Goal: Task Accomplishment & Management: Complete application form

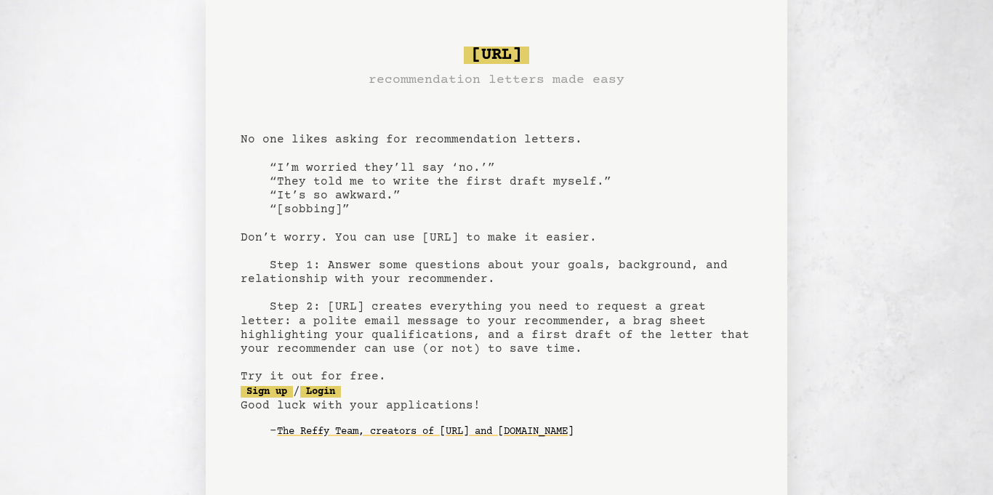
scroll to position [97, 0]
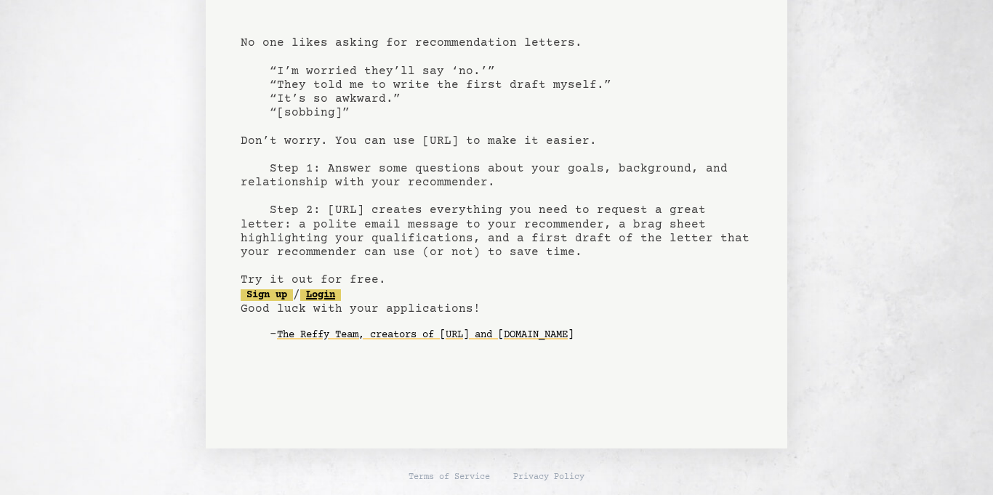
click at [323, 298] on link "Login" at bounding box center [320, 295] width 41 height 12
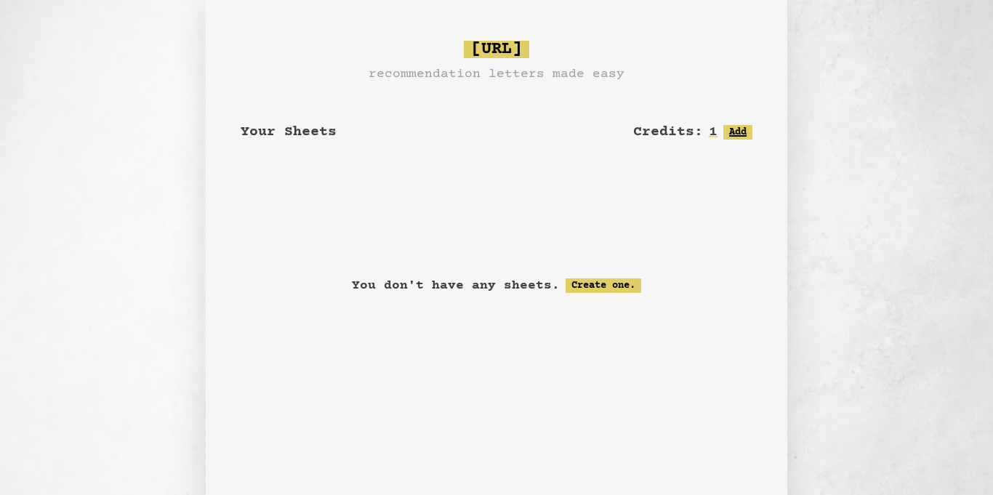
click at [735, 134] on button "Add" at bounding box center [737, 132] width 29 height 15
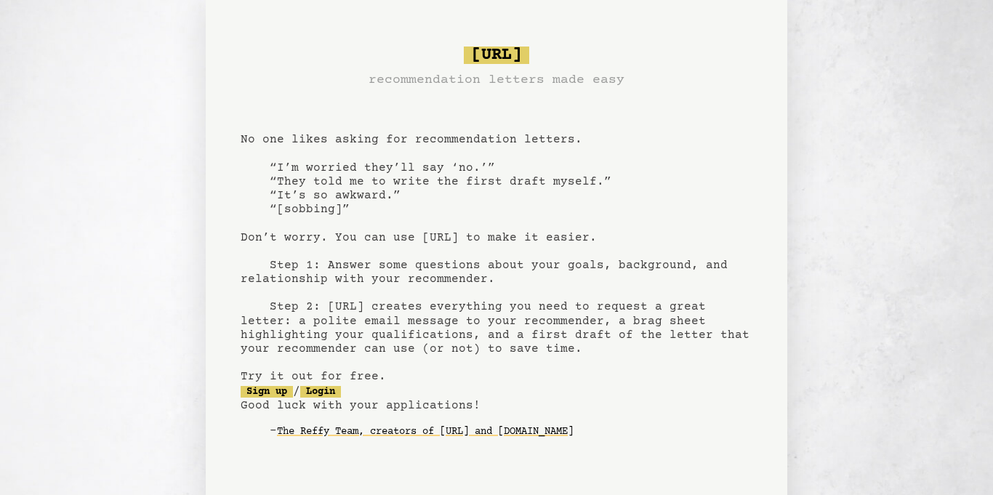
scroll to position [97, 0]
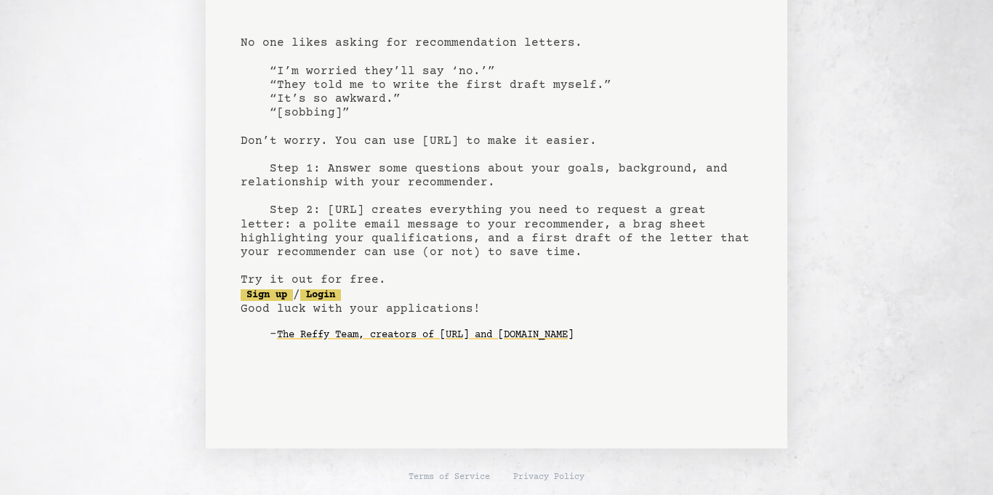
click at [338, 288] on pre "bragsheet.ai recommendation letters made easy No one likes asking for recommend…" at bounding box center [497, 157] width 512 height 426
click at [339, 292] on link "Login" at bounding box center [320, 295] width 41 height 12
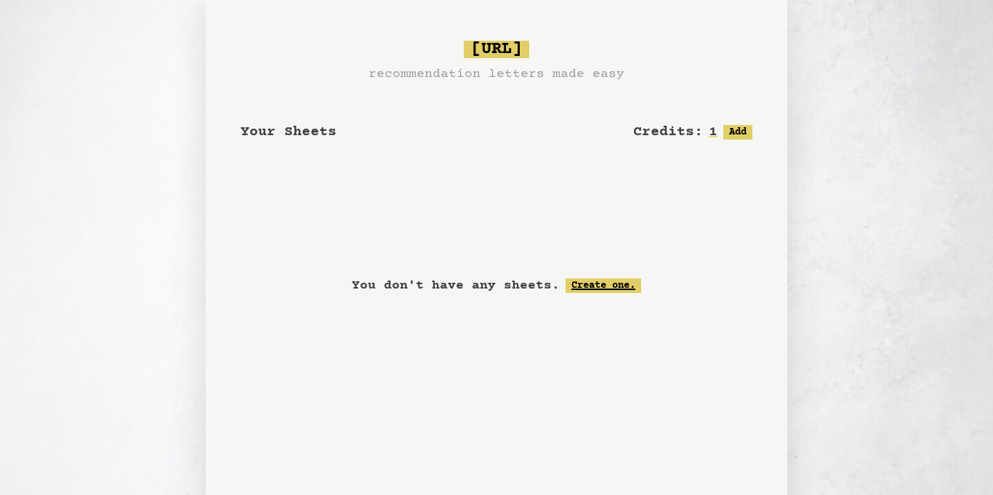
click at [592, 292] on link "Create one." at bounding box center [603, 285] width 76 height 15
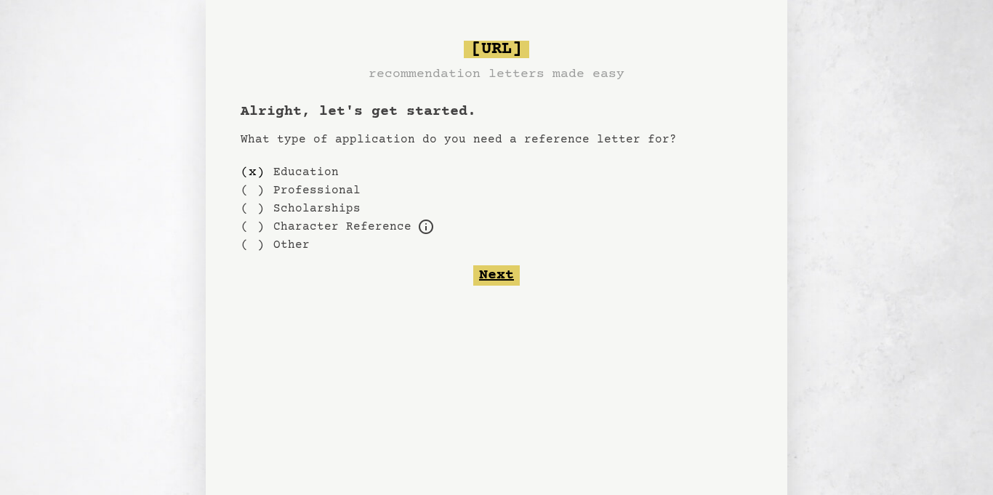
click at [501, 273] on button "Next" at bounding box center [496, 275] width 47 height 20
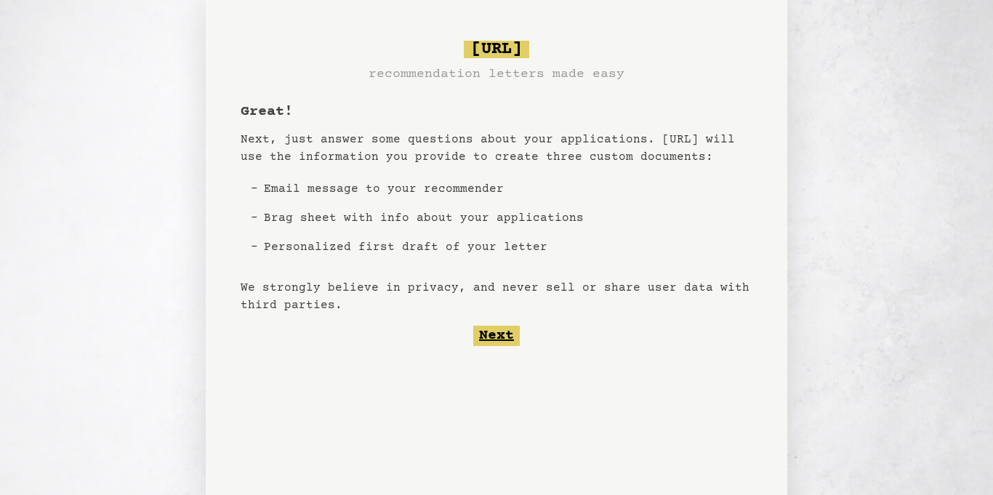
click at [503, 335] on button "Next" at bounding box center [496, 336] width 47 height 20
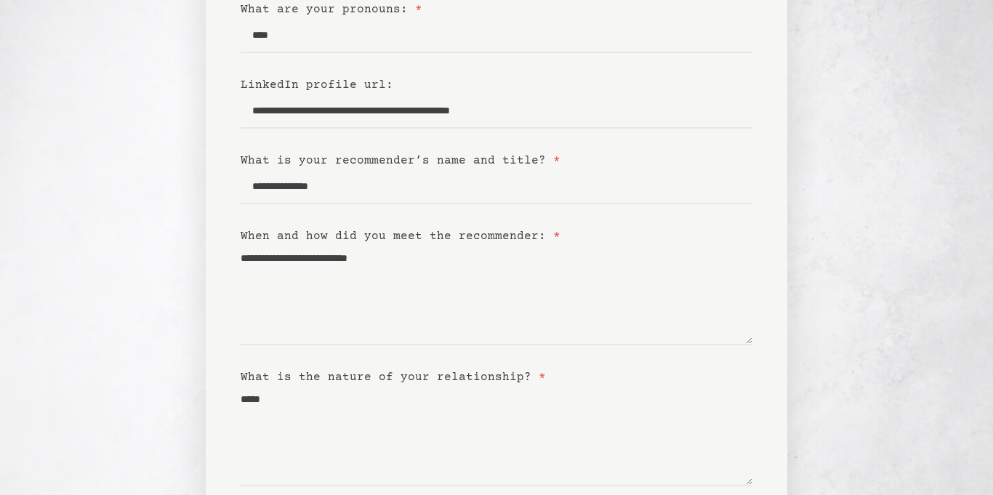
scroll to position [351, 0]
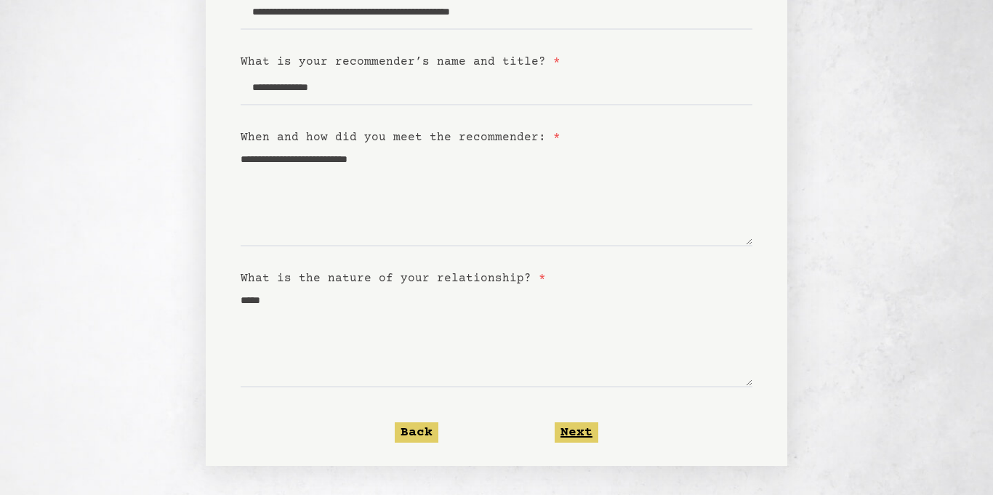
click at [586, 432] on button "Next" at bounding box center [576, 432] width 44 height 20
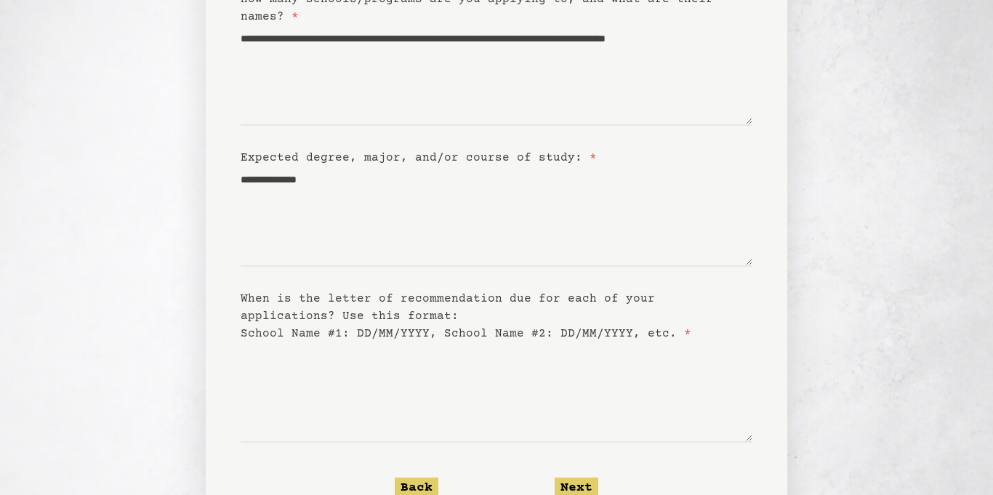
scroll to position [277, 0]
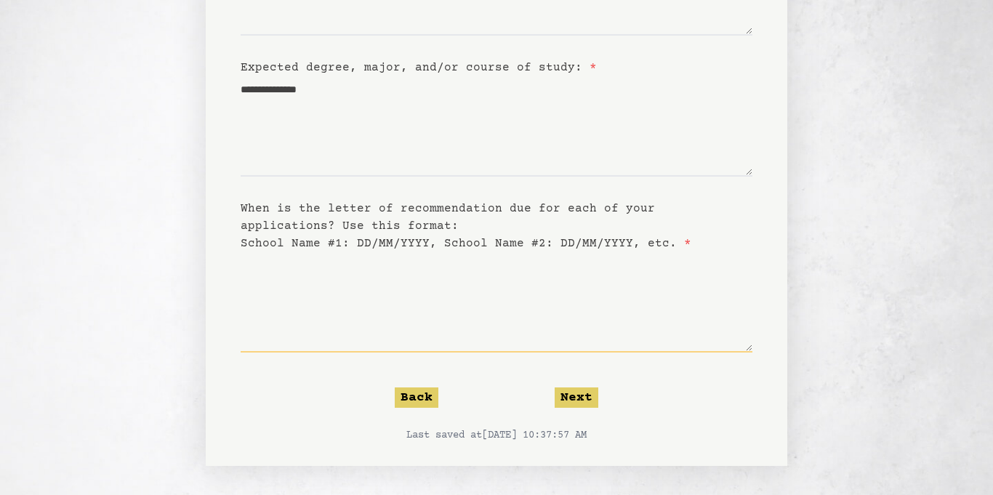
click at [335, 328] on textarea "When is the letter of recommendation due for each of your applications? Use thi…" at bounding box center [497, 302] width 512 height 100
click at [565, 383] on form "**********" at bounding box center [497, 148] width 512 height 589
click at [565, 391] on button "Next" at bounding box center [576, 397] width 44 height 20
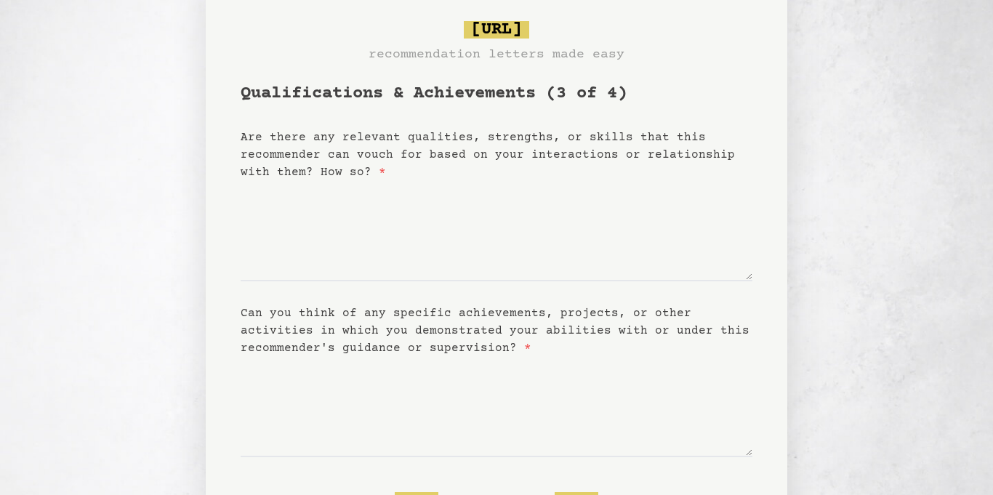
scroll to position [53, 0]
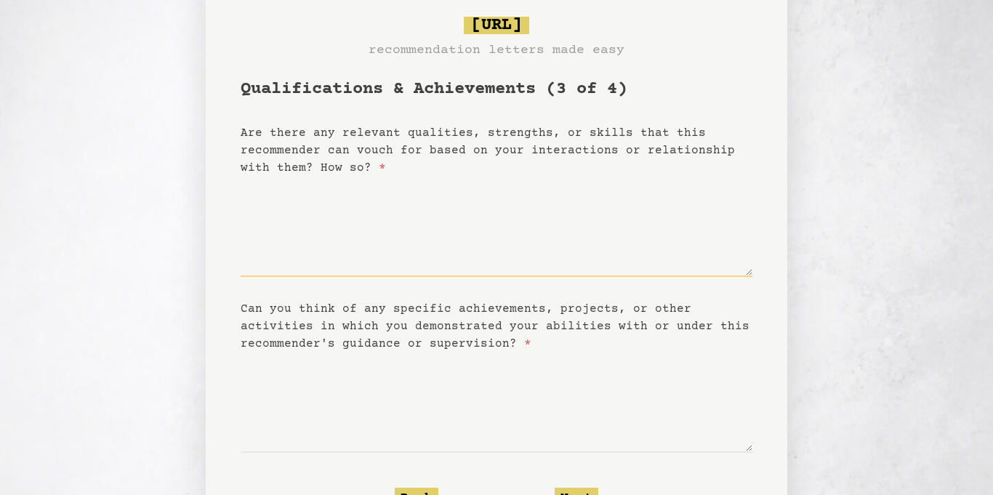
click at [294, 237] on textarea "Are there any relevant qualities, strengths, or skills that this recommender ca…" at bounding box center [497, 227] width 512 height 100
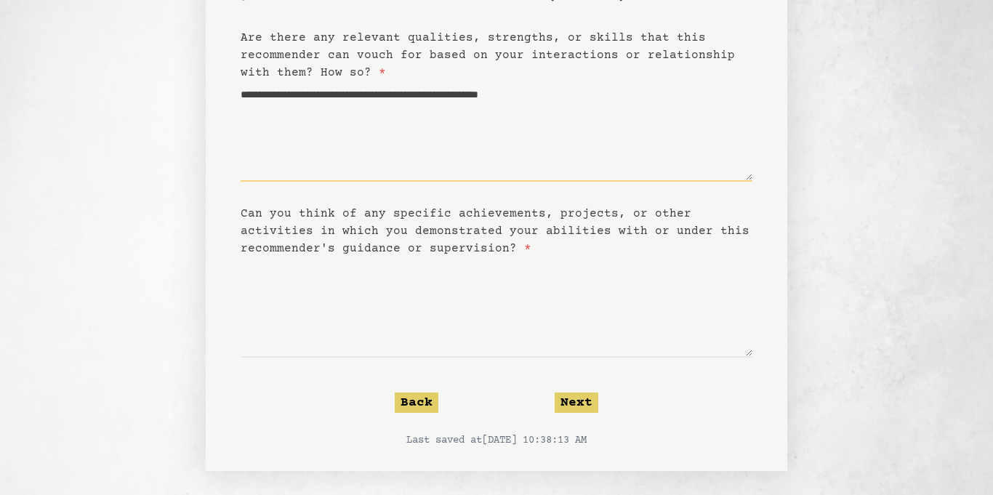
scroll to position [153, 0]
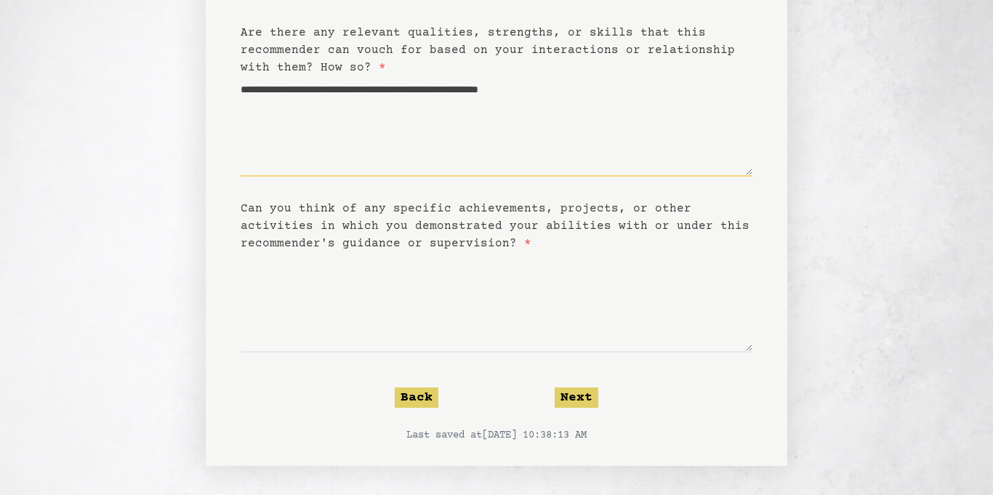
type textarea "**********"
click at [266, 333] on textarea "Can you think of any specific achievements, projects, or other activities in wh…" at bounding box center [497, 302] width 512 height 100
click at [577, 389] on button "Next" at bounding box center [576, 397] width 44 height 20
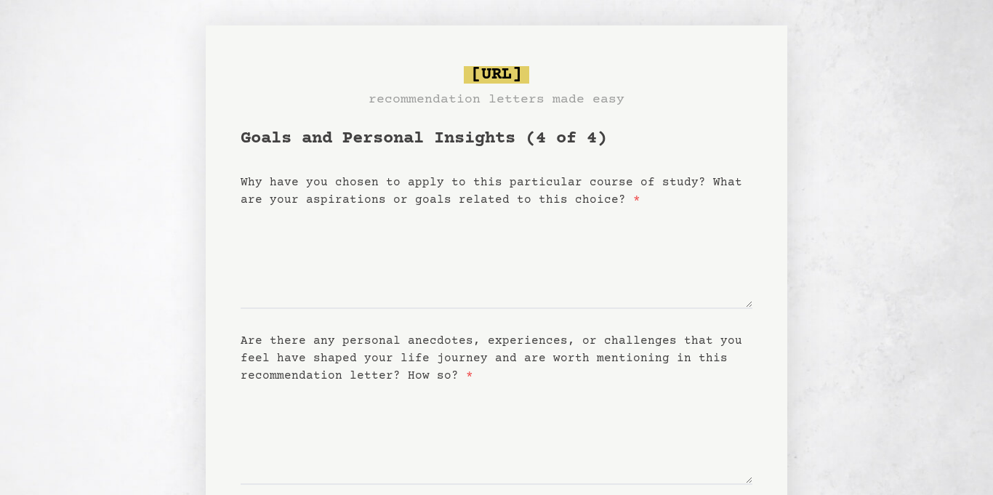
scroll to position [0, 0]
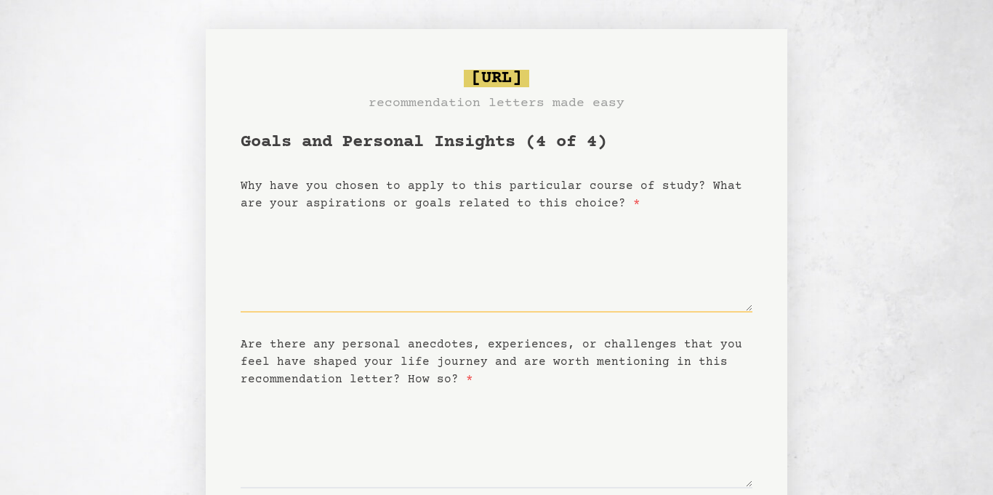
click at [288, 267] on textarea "Why have you chosen to apply to this particular course of study? What are your …" at bounding box center [497, 262] width 512 height 100
type textarea "***"
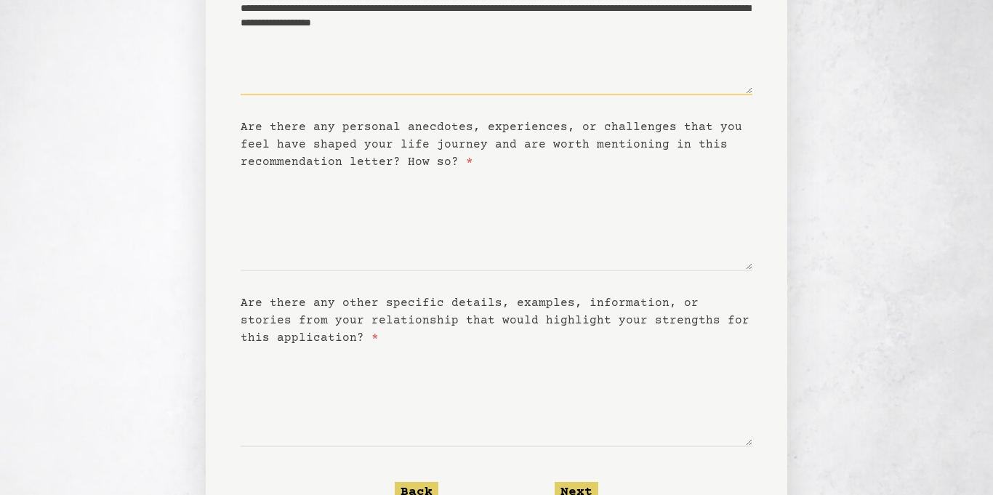
scroll to position [219, 0]
type textarea "**********"
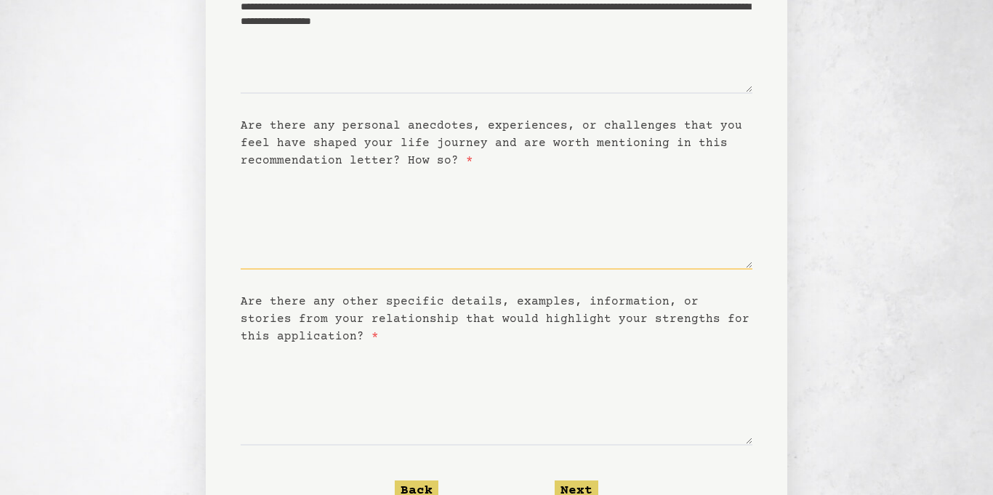
click at [465, 236] on textarea "Are there any personal anecdotes, experiences, or challenges that you feel have…" at bounding box center [497, 219] width 512 height 100
type textarea "*"
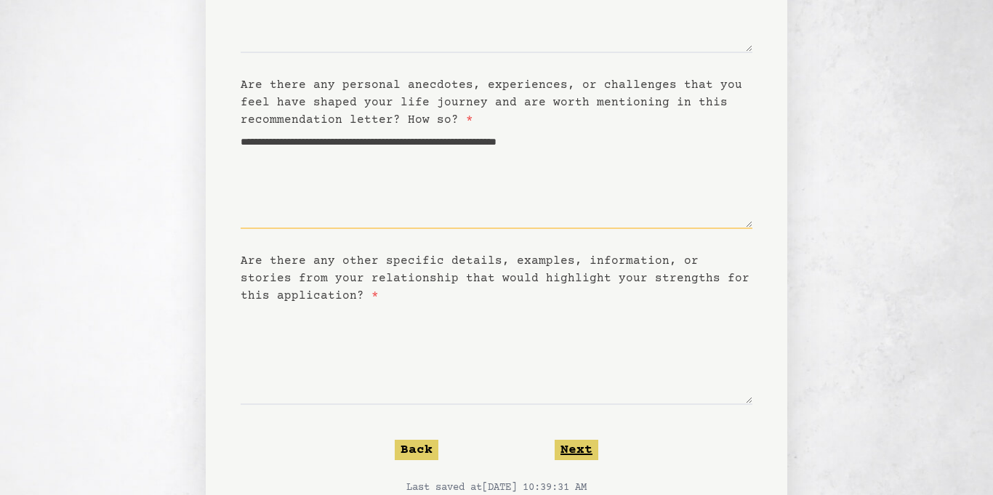
type textarea "**********"
click at [586, 450] on button "Next" at bounding box center [576, 450] width 44 height 20
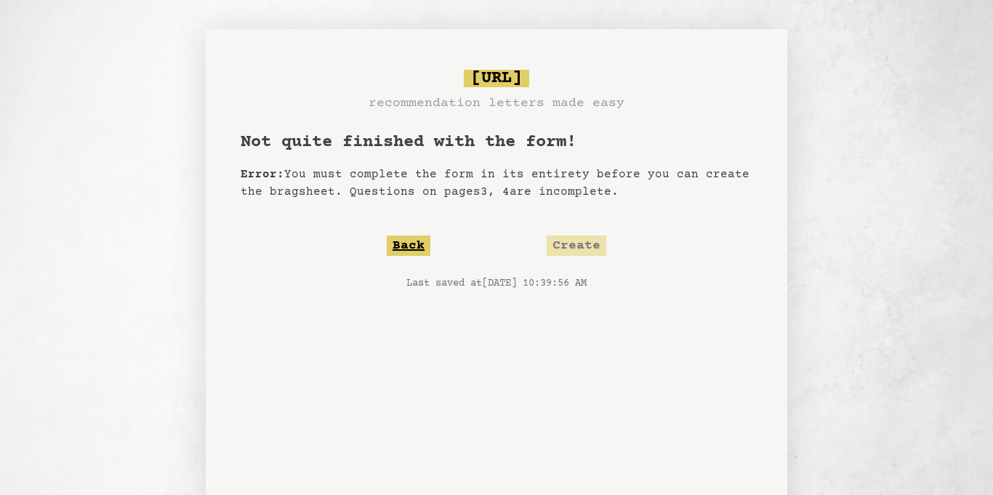
click at [411, 246] on button "Back" at bounding box center [409, 245] width 44 height 20
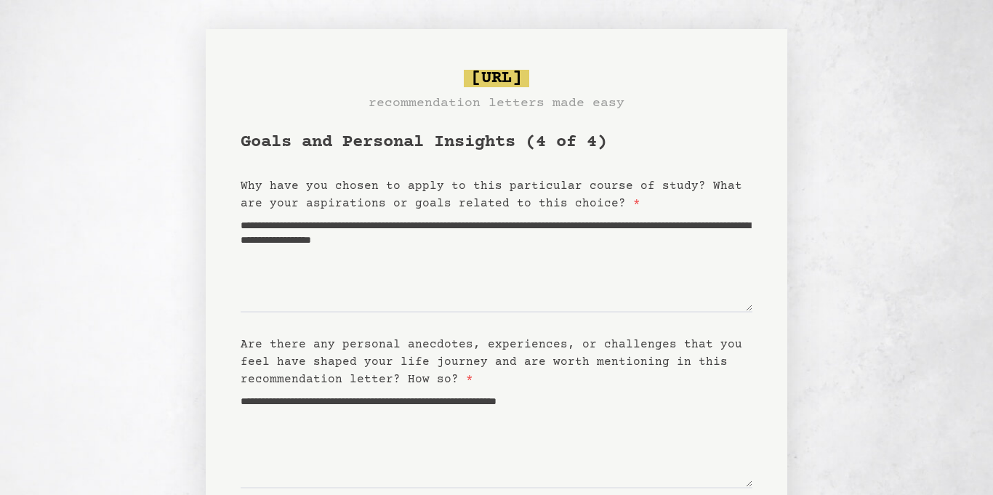
scroll to position [312, 0]
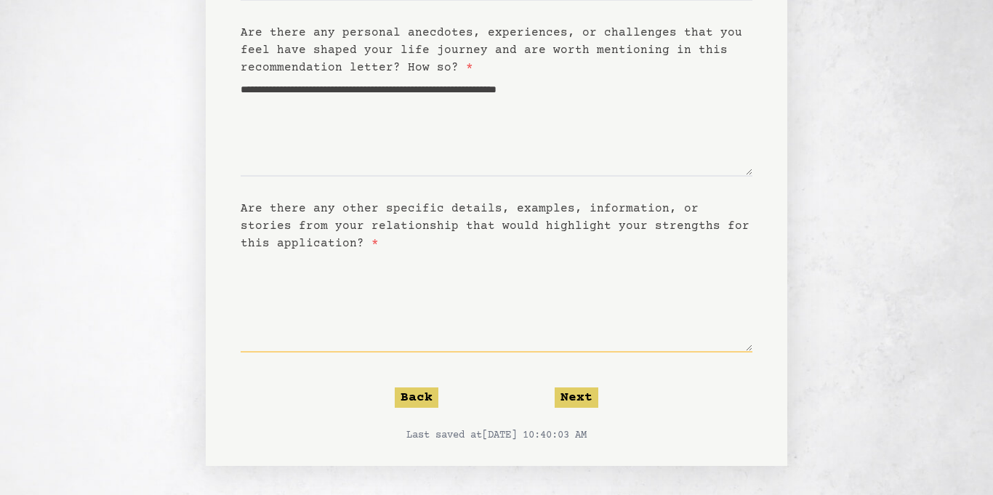
click at [368, 325] on textarea "Are there any other specific details, examples, information, or stories from yo…" at bounding box center [497, 302] width 512 height 100
type textarea "**"
click at [405, 384] on form "**********" at bounding box center [497, 130] width 512 height 623
click at [413, 390] on button "Back" at bounding box center [417, 397] width 44 height 20
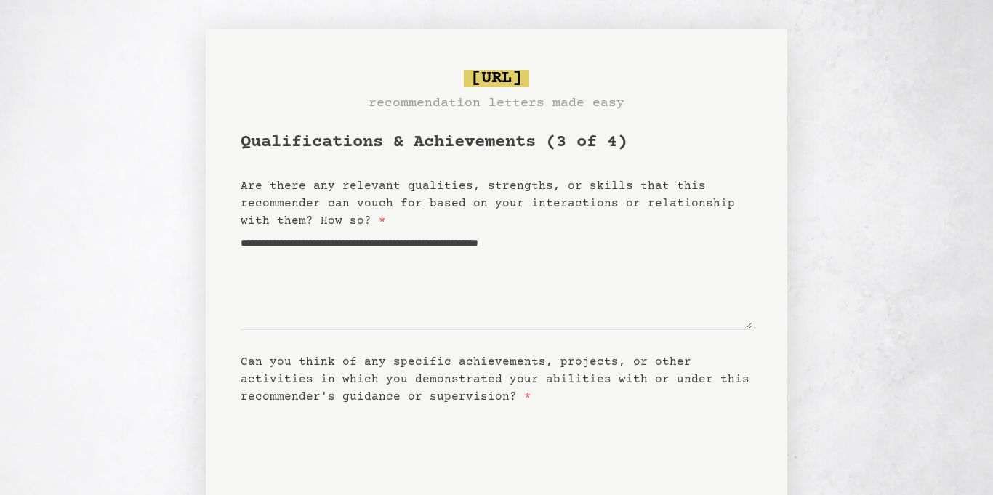
scroll to position [153, 0]
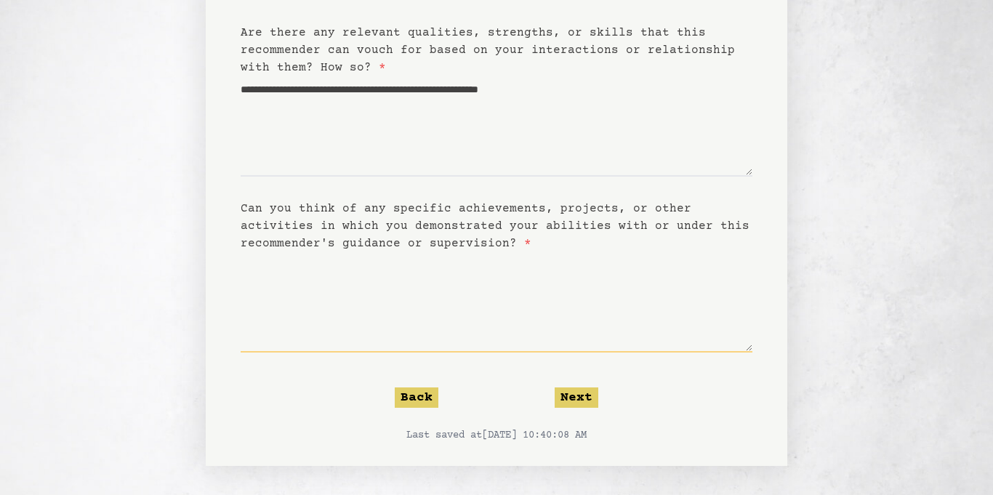
click at [440, 298] on textarea "Can you think of any specific achievements, projects, or other activities in wh…" at bounding box center [497, 302] width 512 height 100
type textarea "**"
click at [422, 398] on button "Back" at bounding box center [417, 397] width 44 height 20
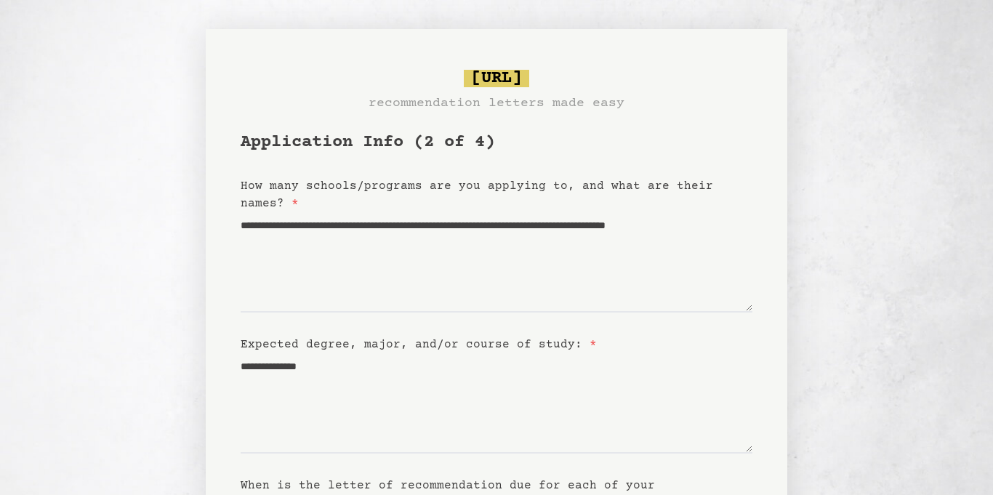
scroll to position [277, 0]
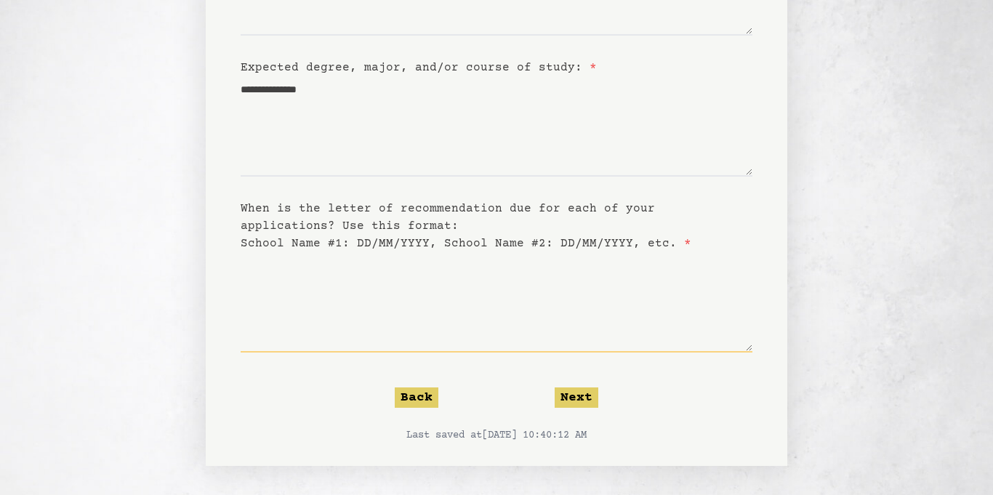
click at [338, 295] on textarea "When is the letter of recommendation due for each of your applications? Use thi…" at bounding box center [497, 302] width 512 height 100
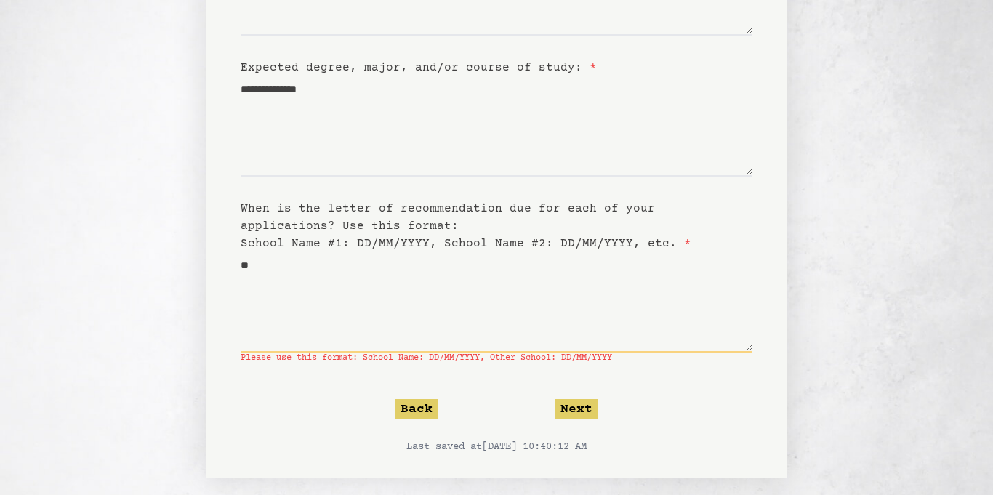
type textarea "*"
type textarea "**********"
click at [570, 413] on button "Next" at bounding box center [576, 409] width 44 height 20
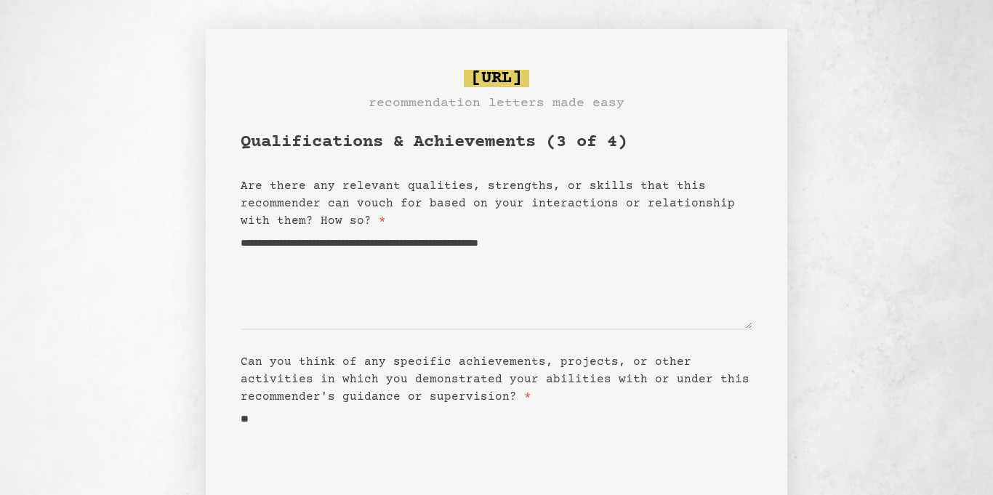
scroll to position [153, 0]
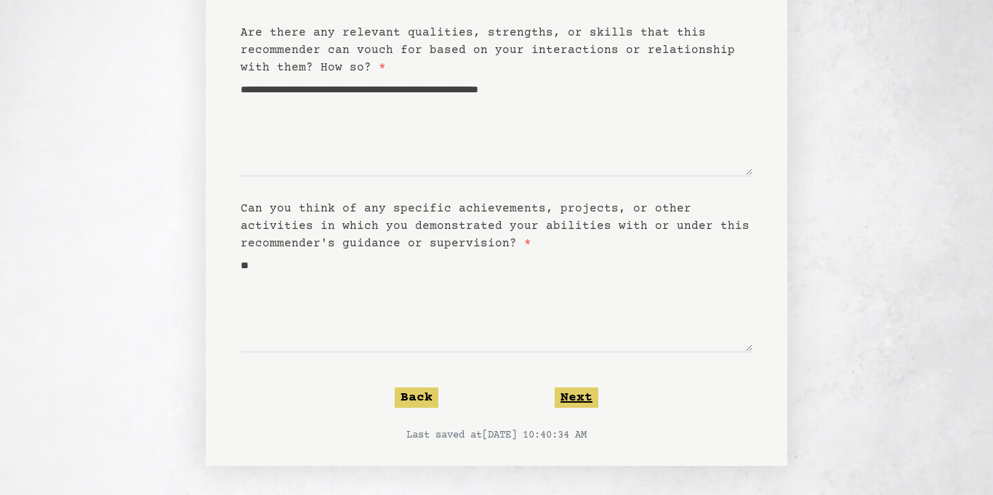
click at [573, 388] on button "Next" at bounding box center [576, 397] width 44 height 20
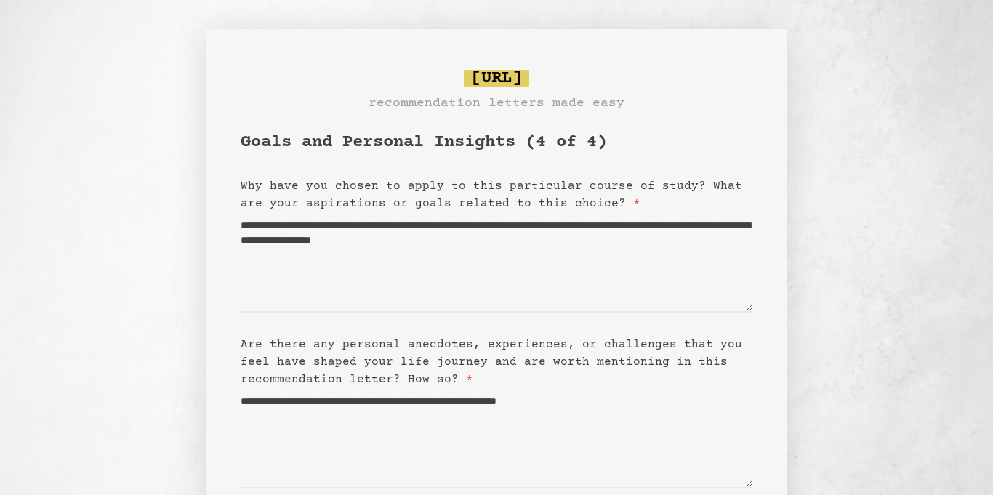
scroll to position [312, 0]
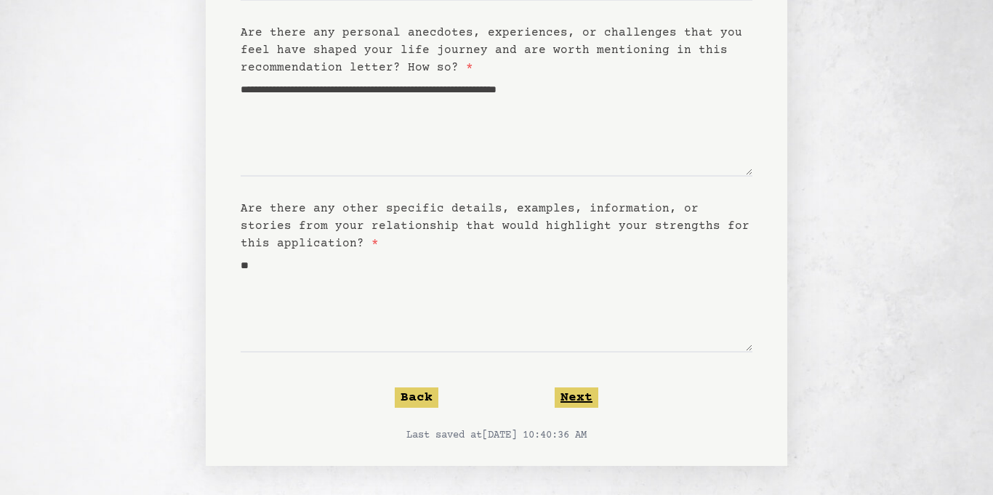
click at [581, 394] on button "Next" at bounding box center [576, 397] width 44 height 20
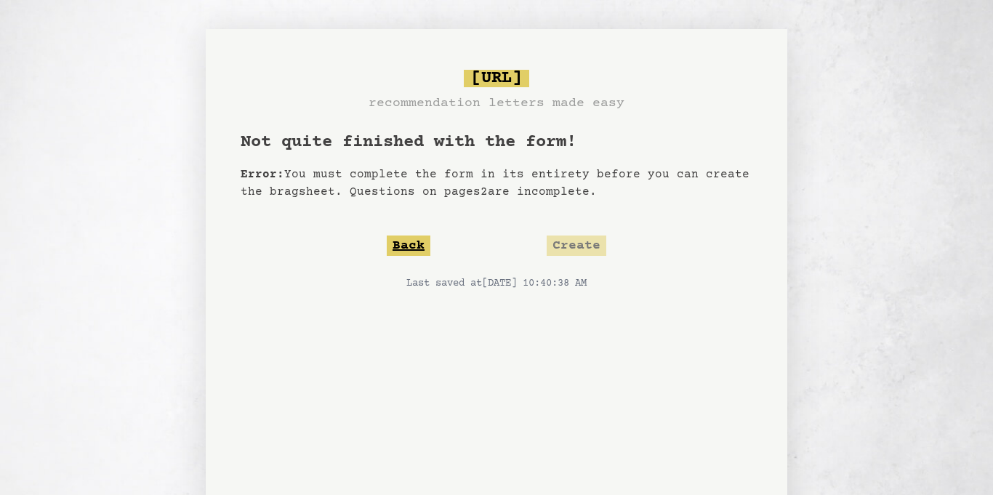
click at [417, 246] on button "Back" at bounding box center [409, 245] width 44 height 20
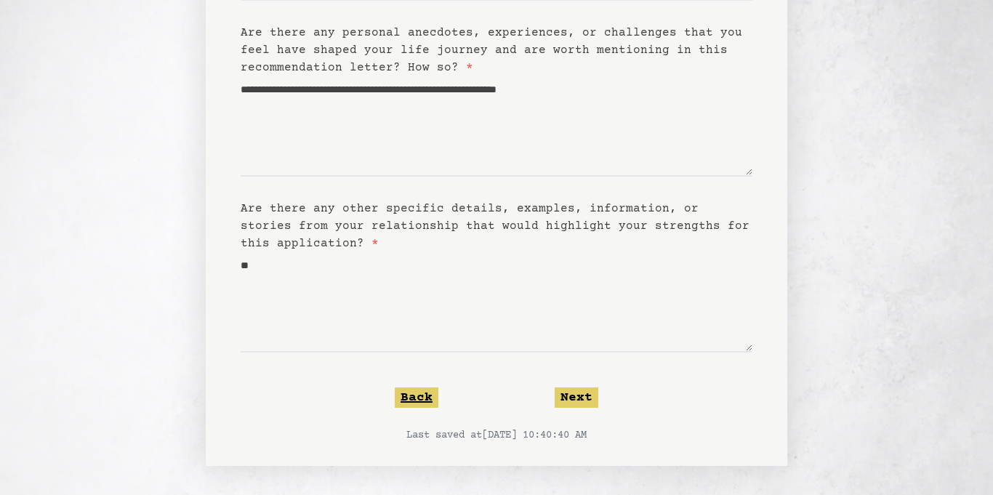
click at [416, 397] on button "Back" at bounding box center [417, 397] width 44 height 20
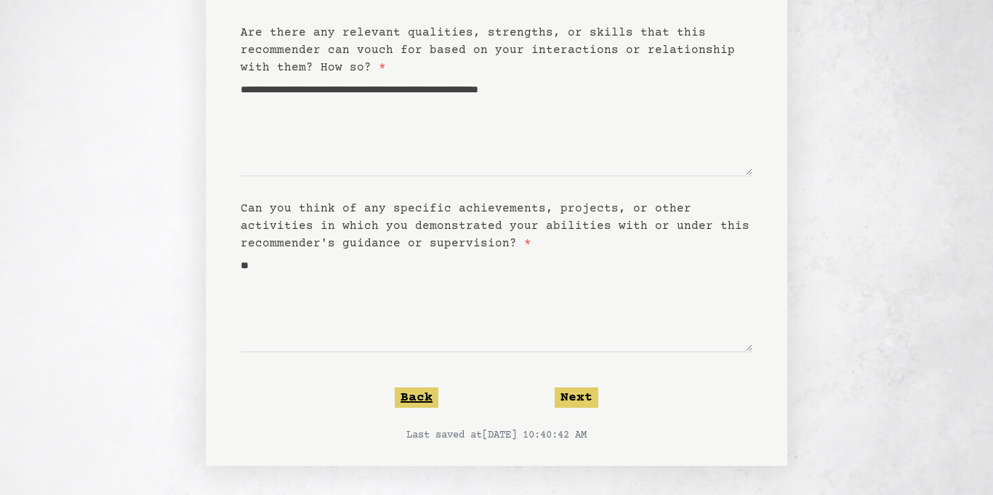
click at [417, 395] on button "Back" at bounding box center [417, 397] width 44 height 20
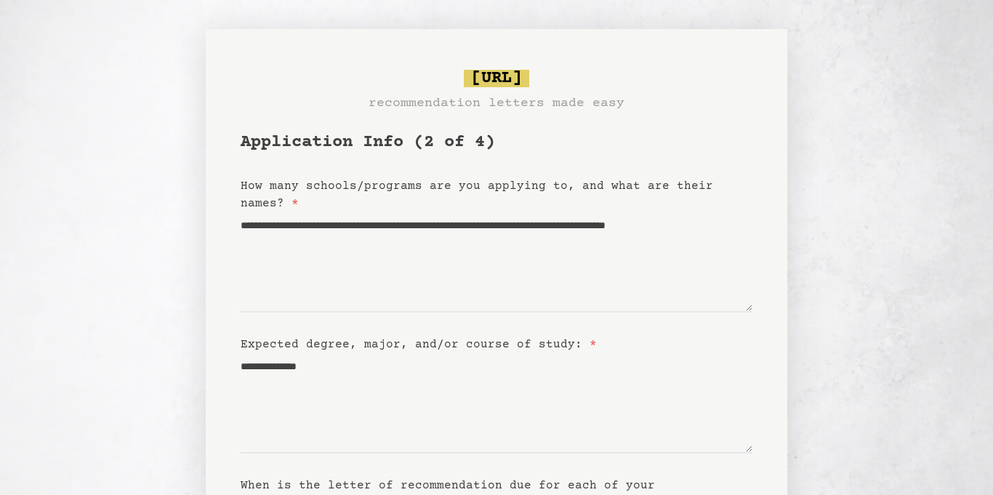
scroll to position [277, 0]
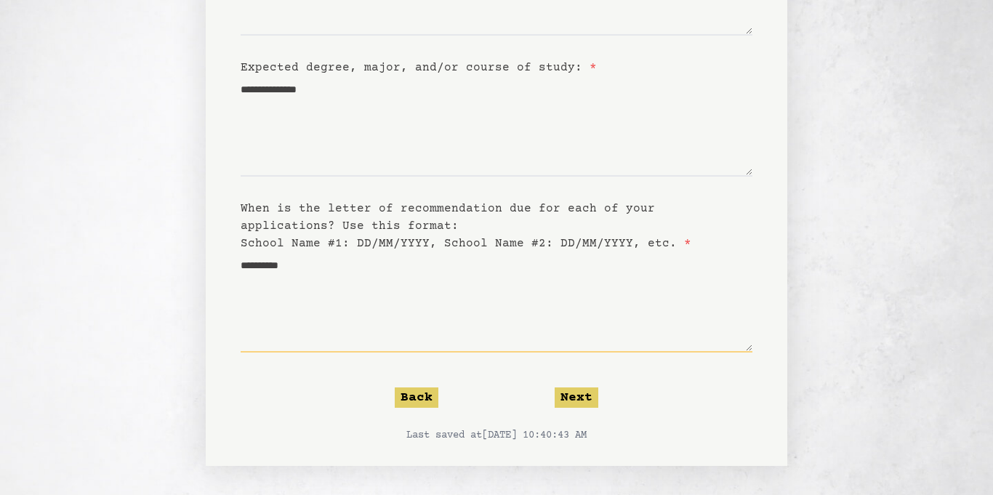
click at [374, 271] on textarea "**********" at bounding box center [497, 302] width 512 height 100
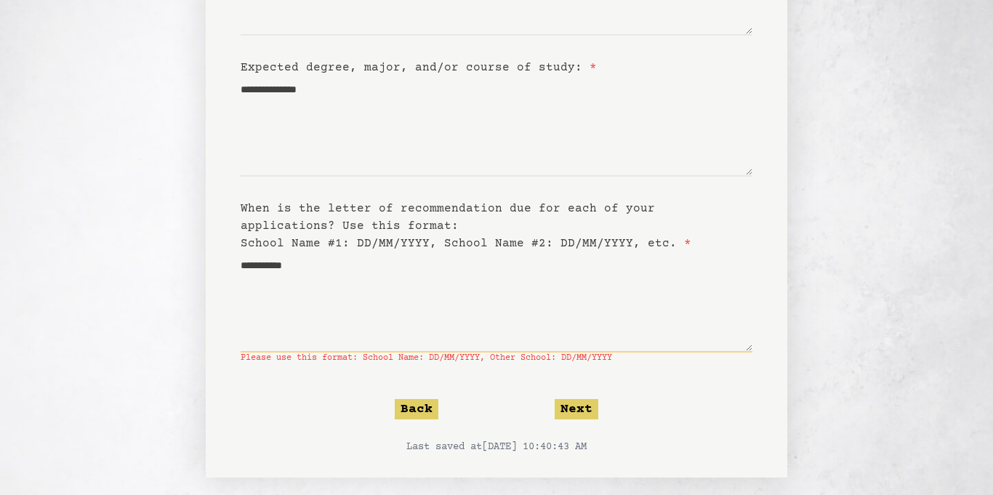
click at [241, 262] on textarea "**********" at bounding box center [497, 302] width 512 height 100
click at [342, 261] on textarea "**********" at bounding box center [497, 302] width 512 height 100
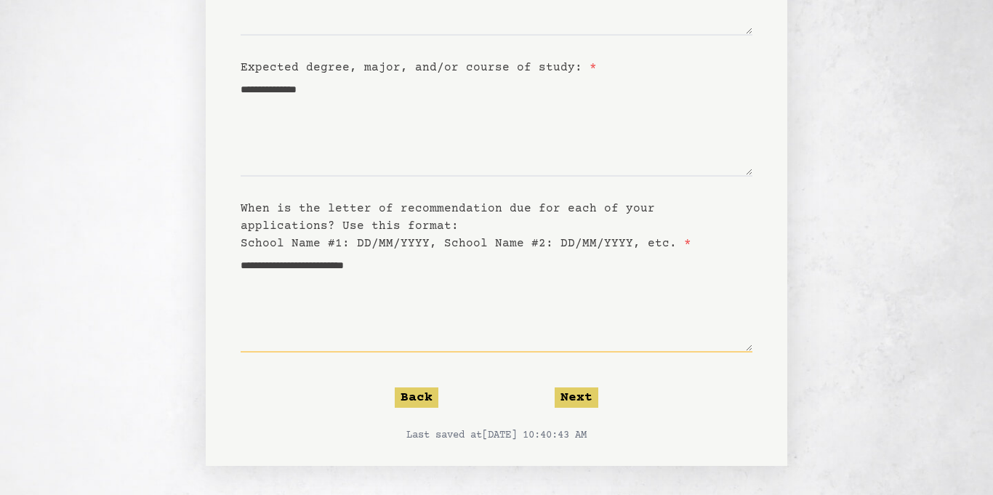
type textarea "**********"
click at [573, 387] on button "Next" at bounding box center [576, 397] width 44 height 20
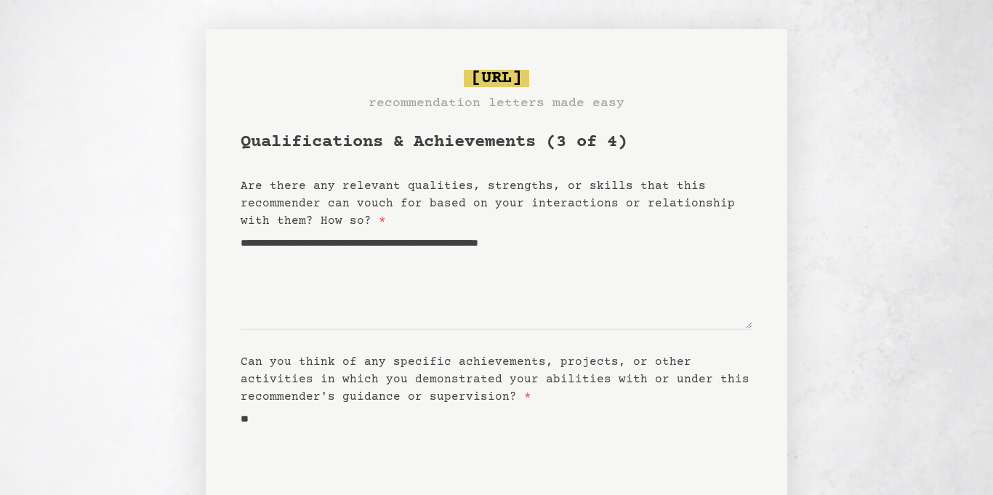
scroll to position [153, 0]
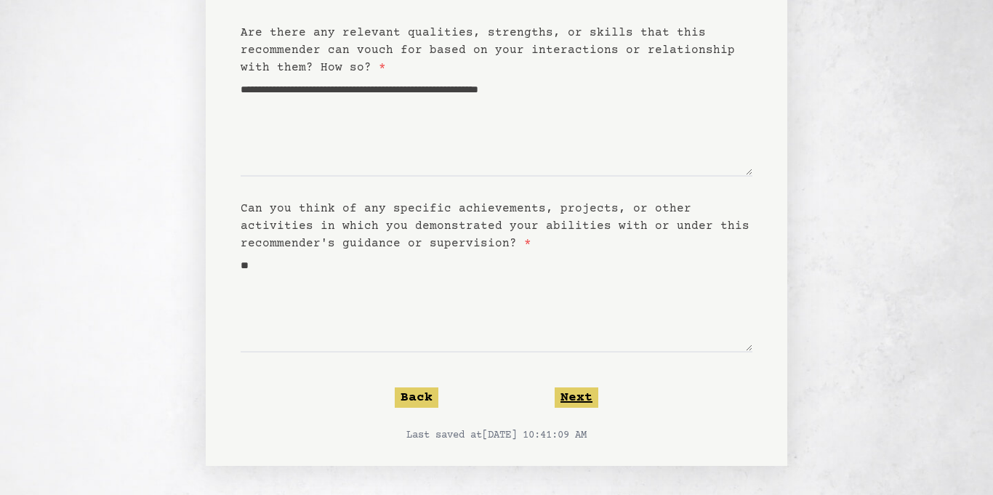
click at [584, 387] on button "Next" at bounding box center [576, 397] width 44 height 20
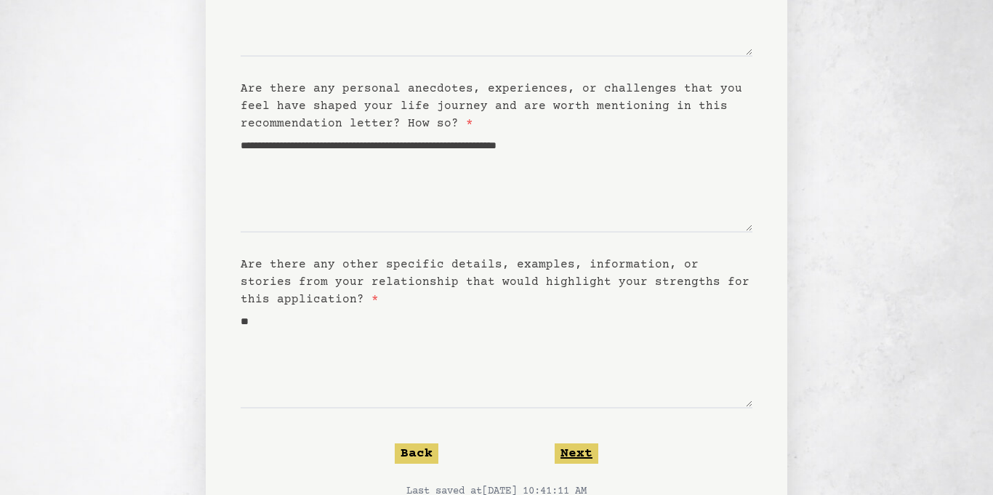
scroll to position [312, 0]
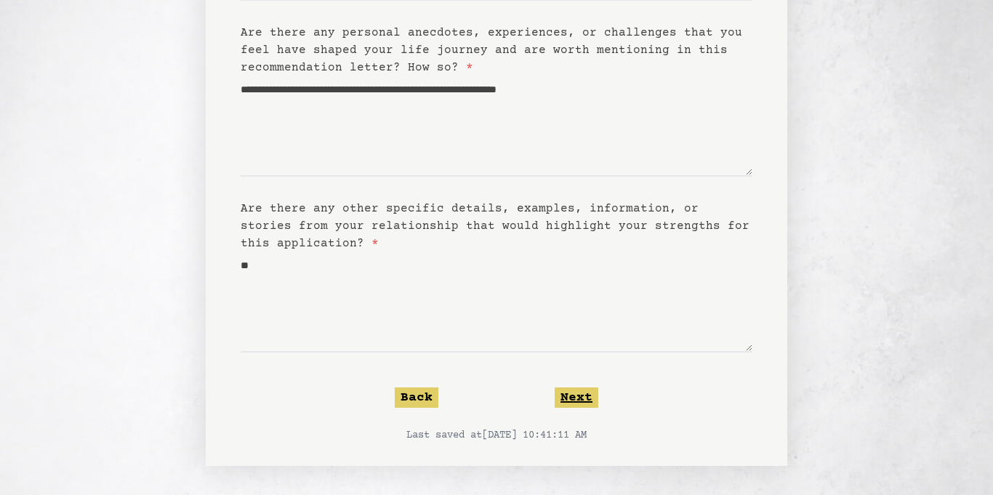
click at [582, 388] on button "Next" at bounding box center [576, 397] width 44 height 20
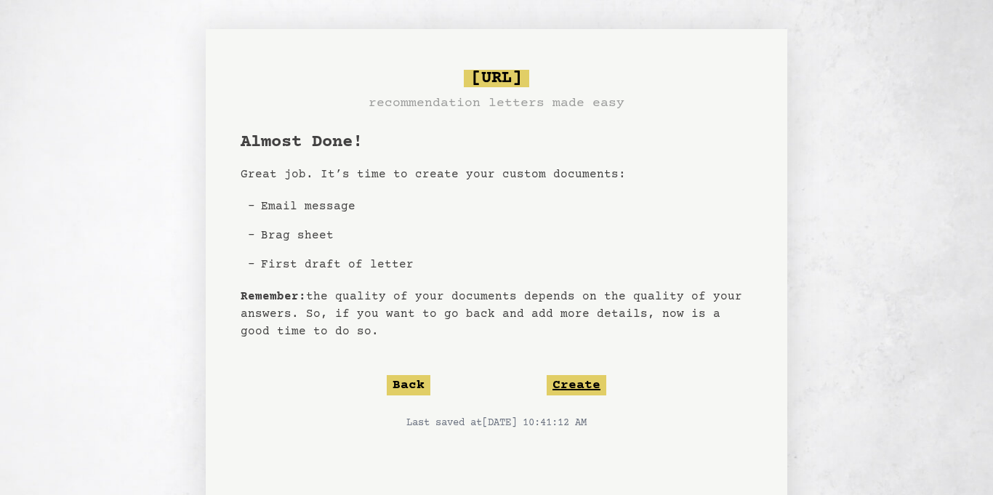
click at [580, 376] on button "Create" at bounding box center [576, 385] width 60 height 20
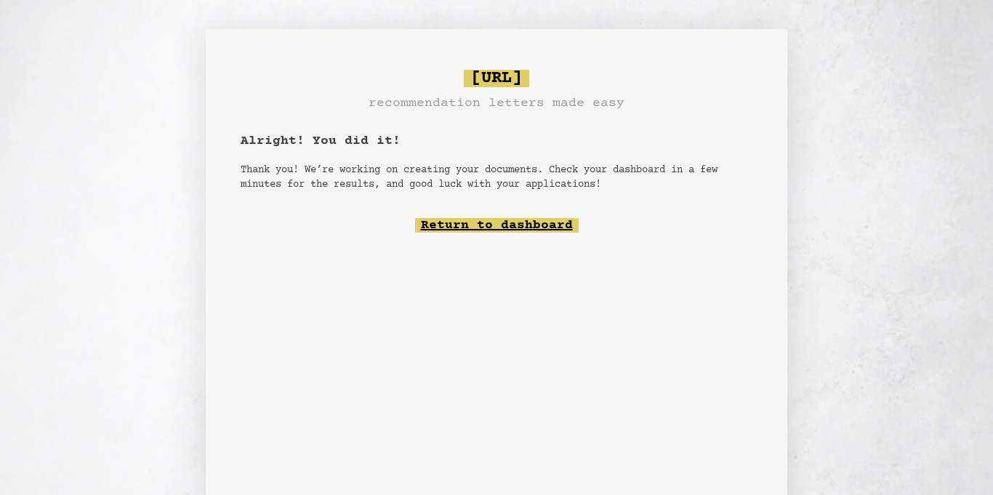
click at [525, 222] on link "Return to dashboard" at bounding box center [497, 225] width 164 height 15
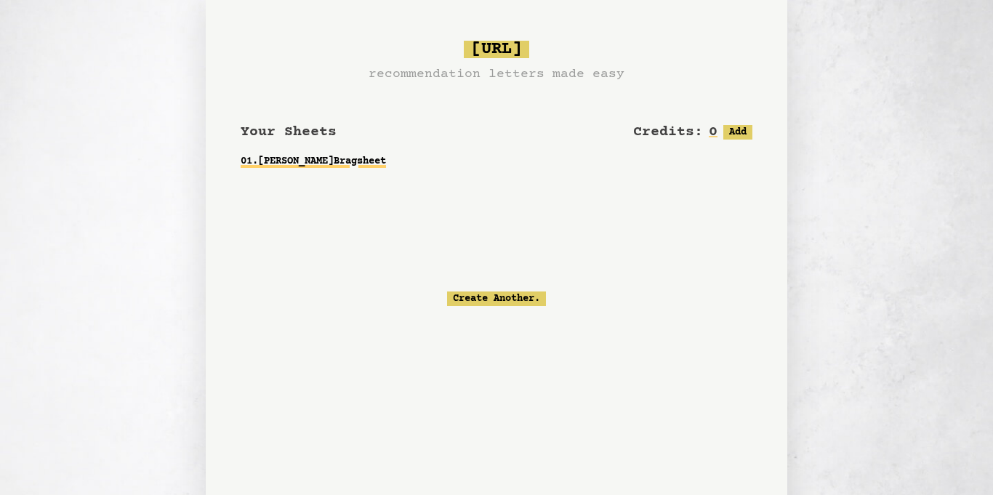
click at [349, 155] on link "01 . Kaiden Warnsley Bragsheet" at bounding box center [497, 161] width 512 height 26
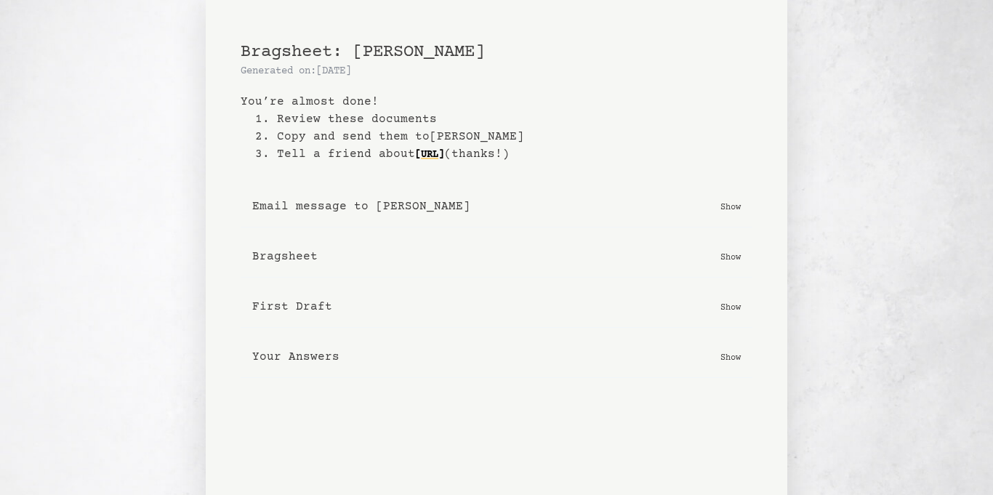
click at [718, 251] on button "Bragsheet Show" at bounding box center [497, 256] width 512 height 41
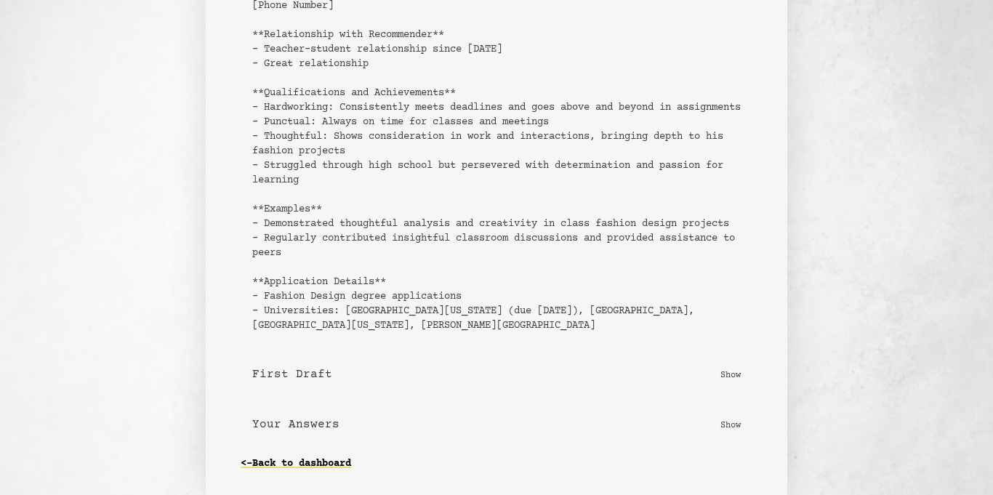
scroll to position [358, 0]
click at [726, 382] on p "Show" at bounding box center [730, 374] width 20 height 15
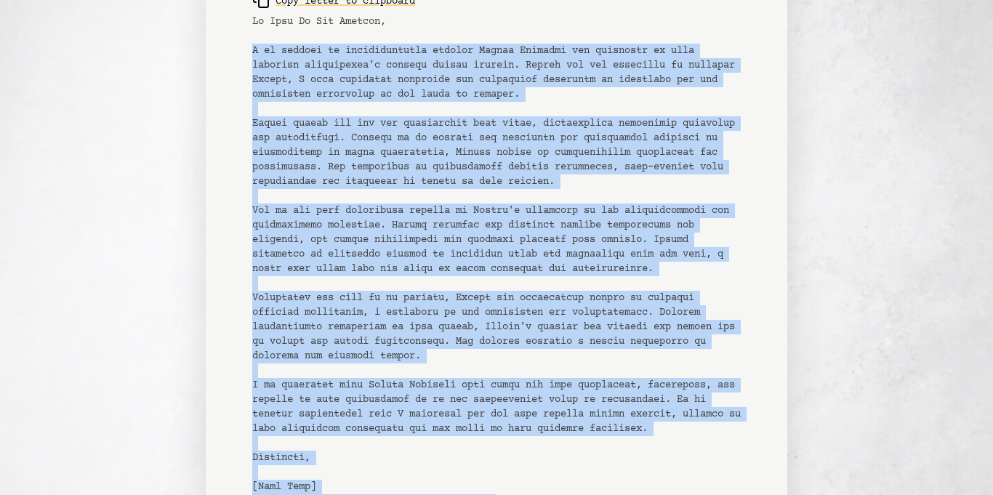
scroll to position [916, 0]
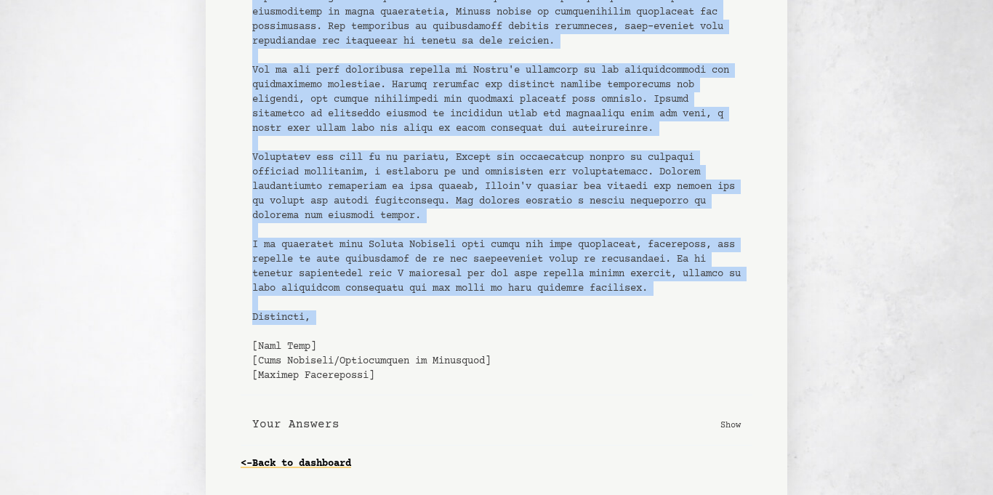
drag, startPoint x: 248, startPoint y: 179, endPoint x: 637, endPoint y: 328, distance: 416.6
click at [637, 328] on div "Copy letter to clipboard" at bounding box center [497, 119] width 512 height 549
copy pre "I am writing to wholeheartedly endorse Kaiden Warnsley for admission to your es…"
